Goal: Navigation & Orientation: Find specific page/section

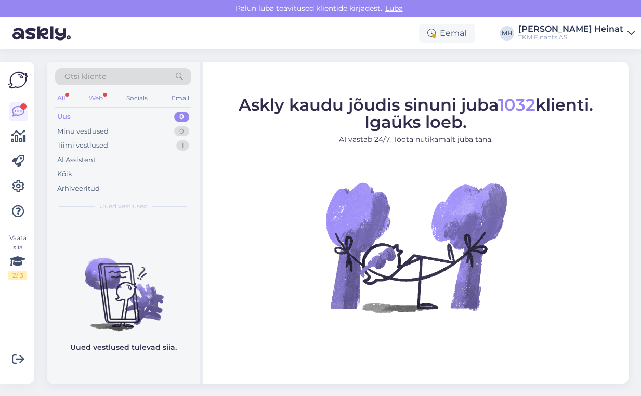
click at [94, 98] on div "Web" at bounding box center [96, 99] width 18 height 14
click at [59, 97] on div "All" at bounding box center [61, 99] width 12 height 14
click at [97, 98] on div "Web" at bounding box center [96, 99] width 18 height 14
click at [101, 142] on div "Tiimi vestlused" at bounding box center [82, 145] width 51 height 10
